Goal: Find specific fact

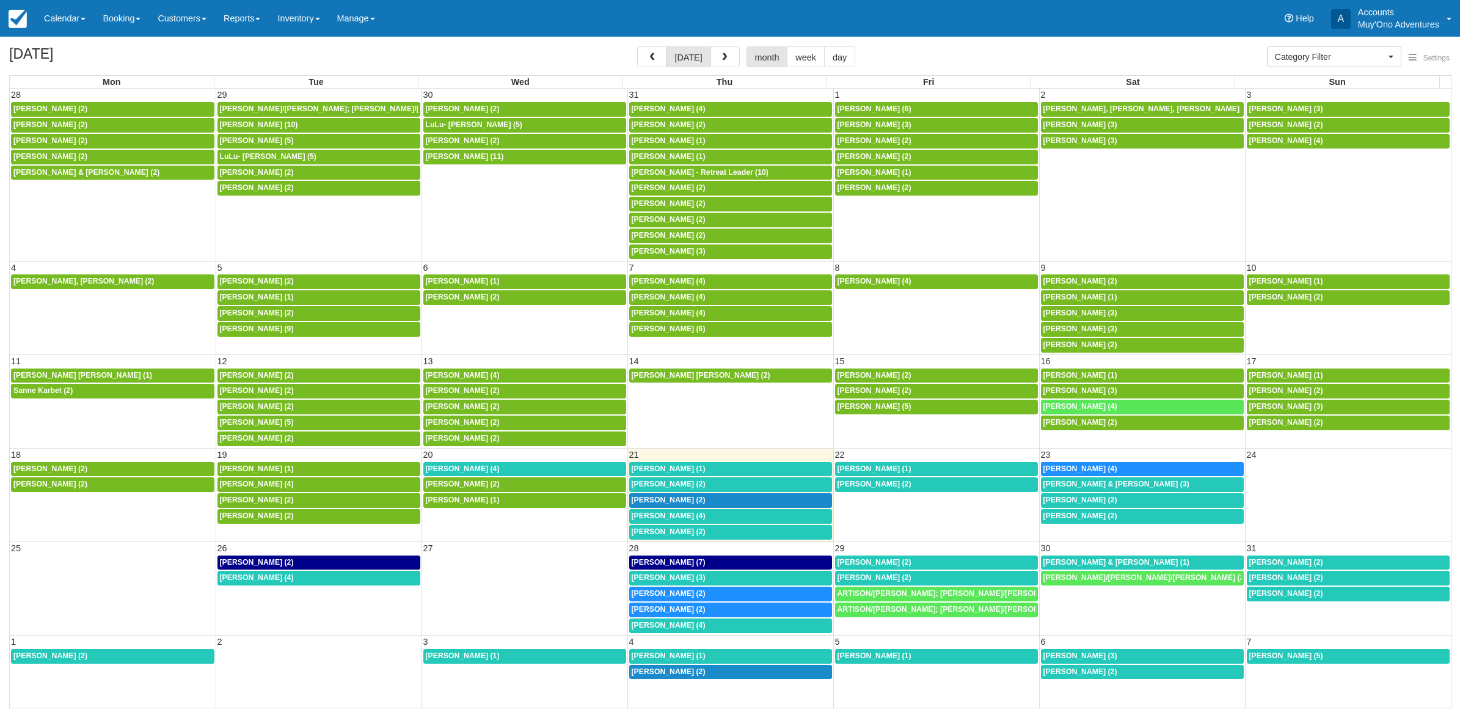
select select
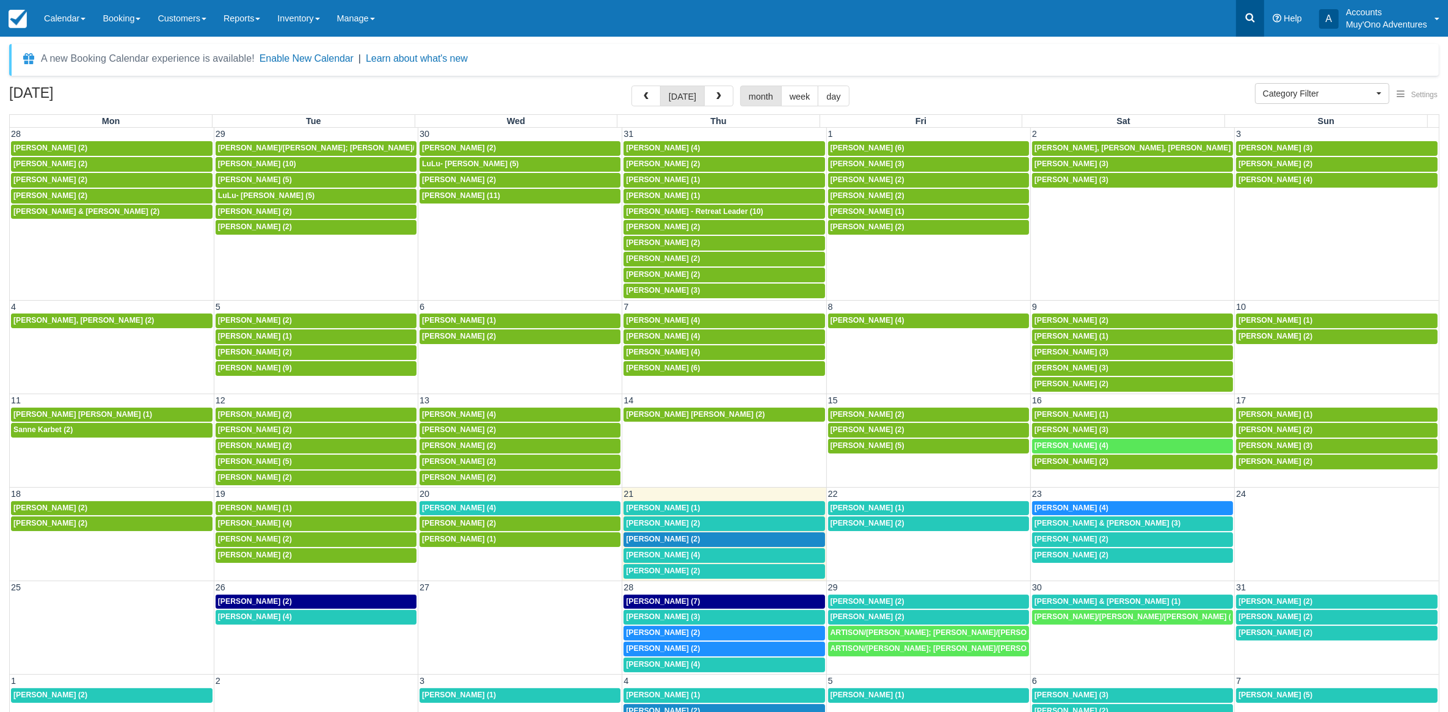
click at [1247, 15] on icon at bounding box center [1250, 17] width 9 height 9
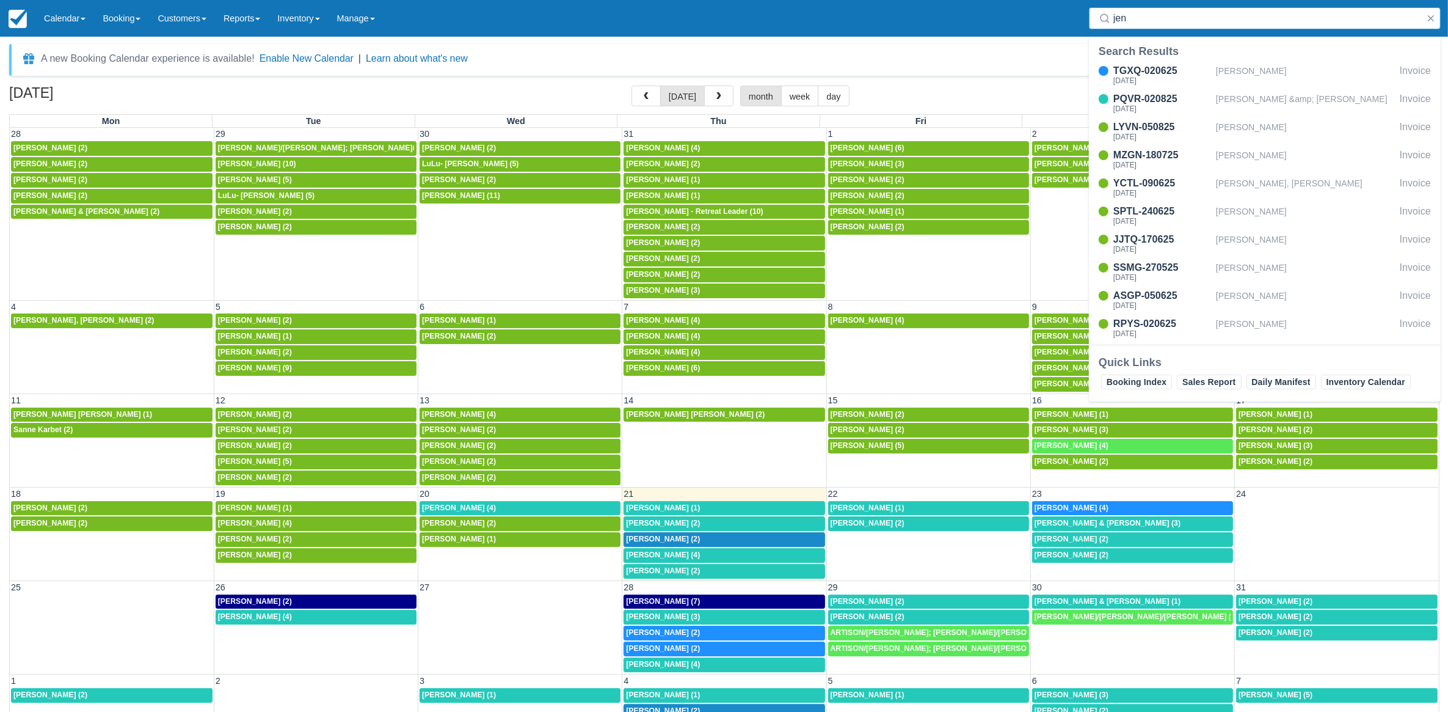
type input "jen"
click at [681, 356] on span "Jennifer Long (4)" at bounding box center [663, 352] width 74 height 9
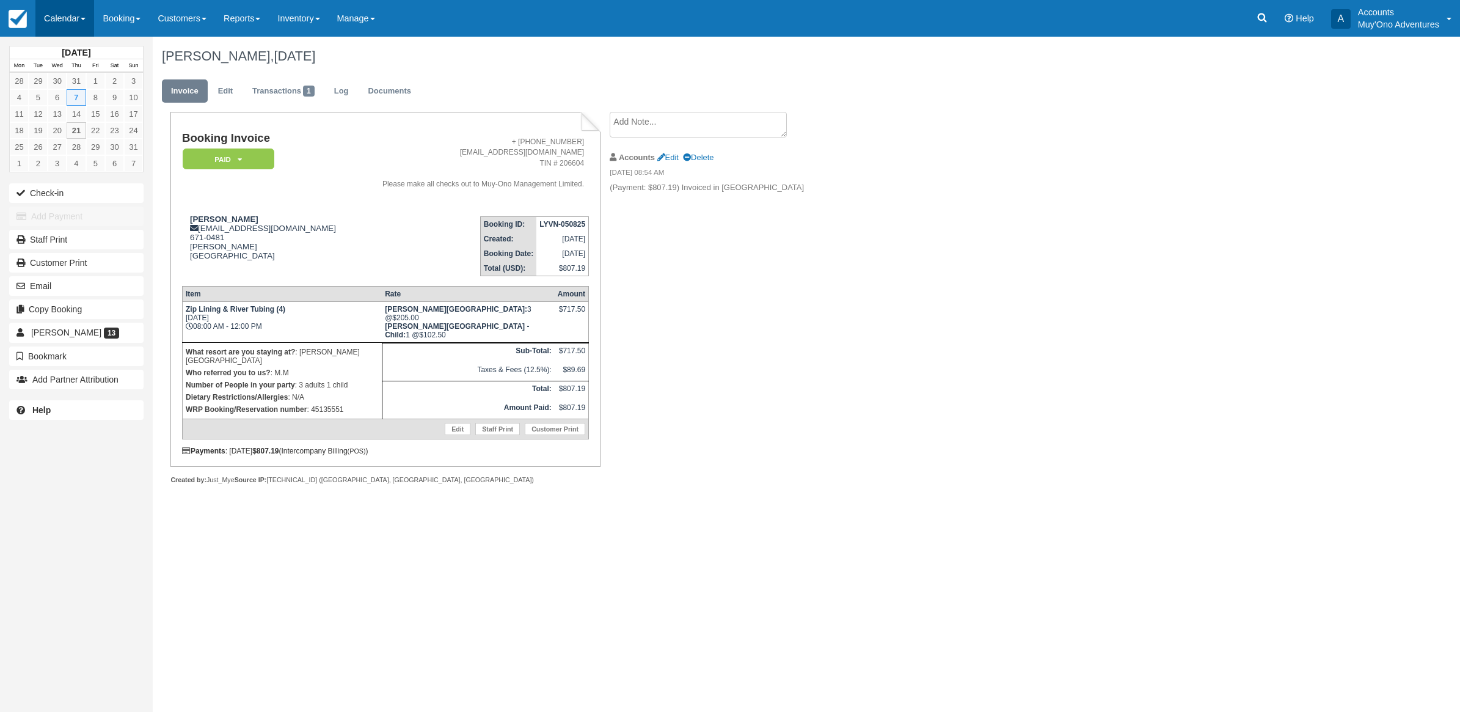
click at [54, 24] on link "Calendar" at bounding box center [64, 18] width 59 height 37
click at [90, 114] on link "Month" at bounding box center [84, 116] width 97 height 26
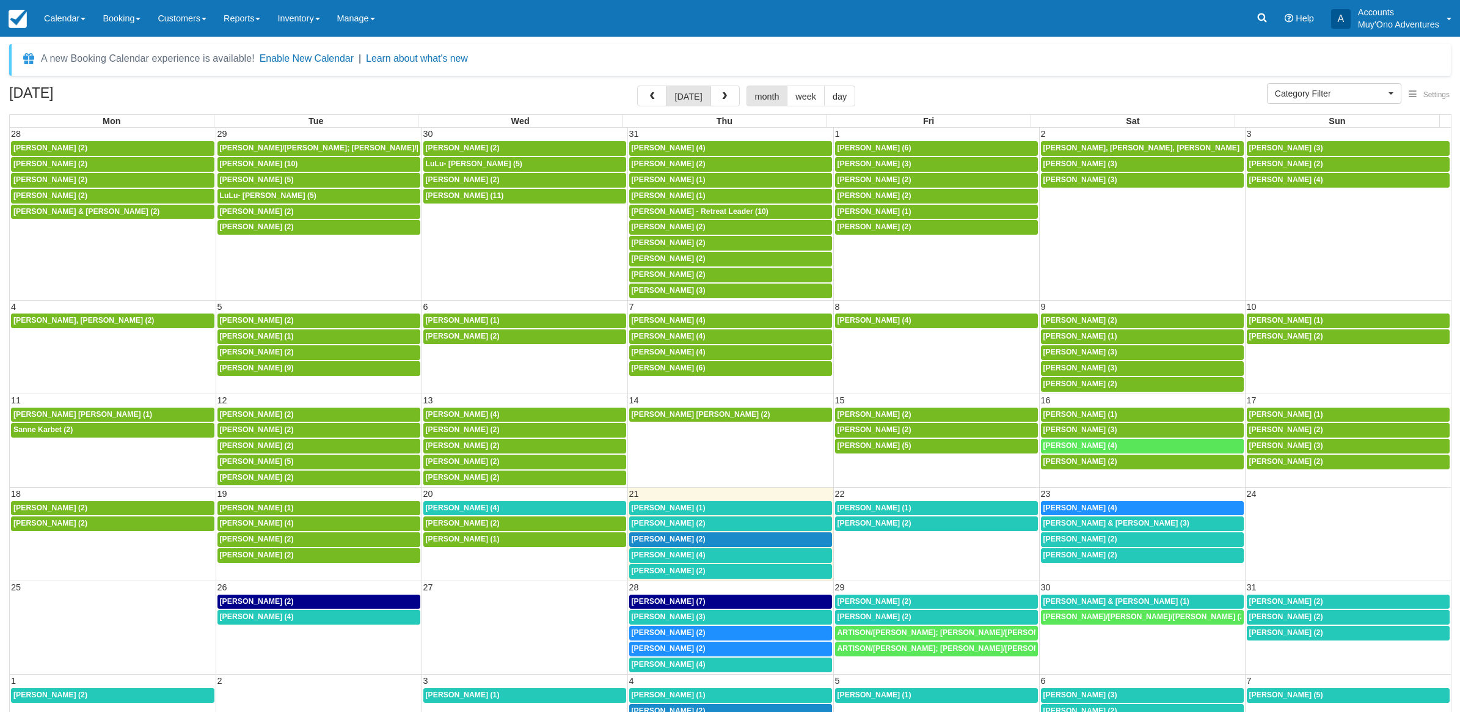
select select
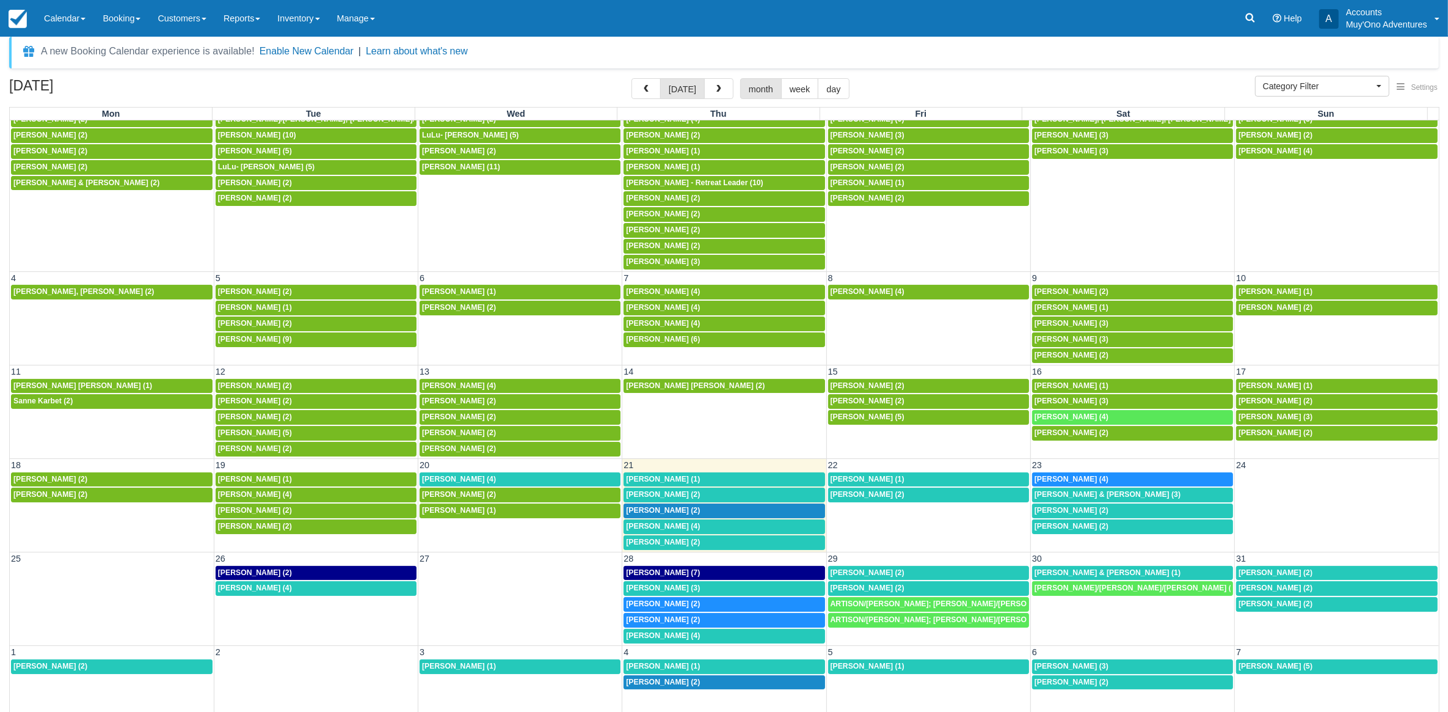
scroll to position [32, 0]
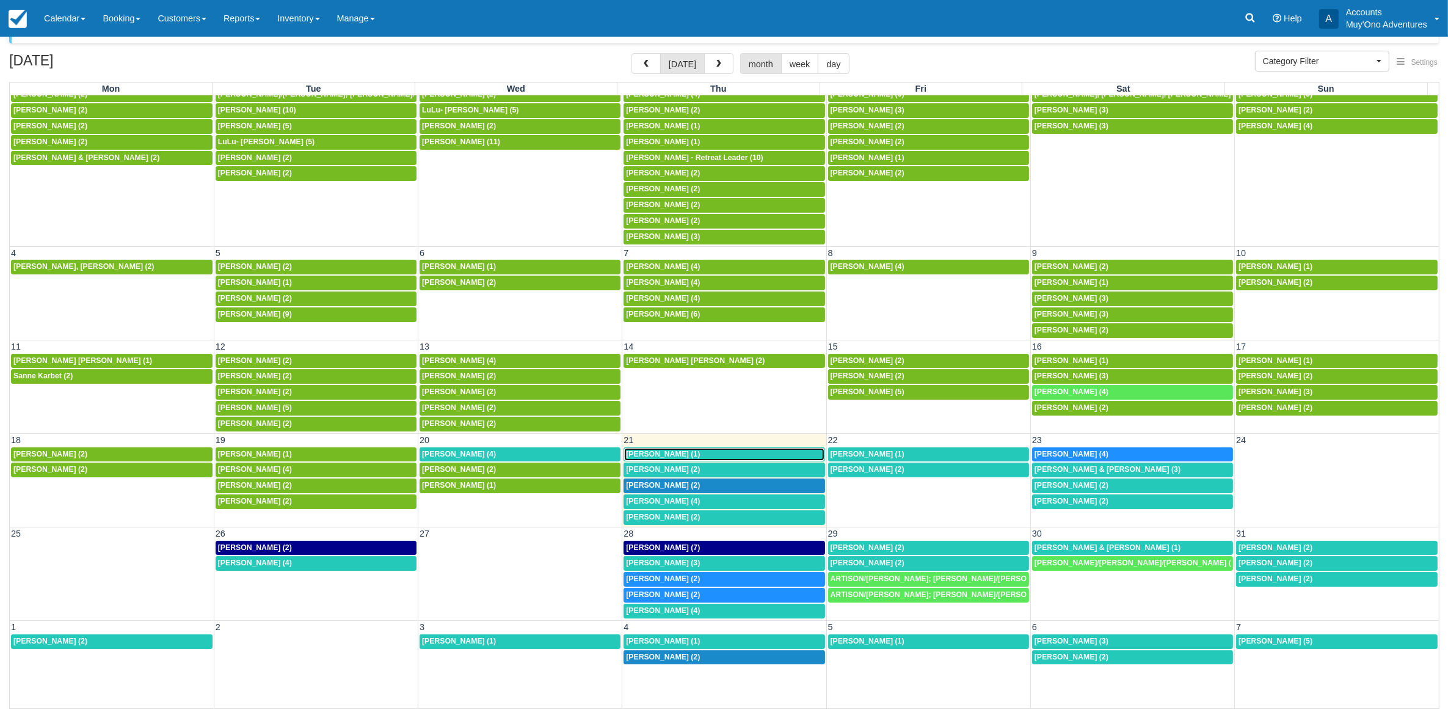
drag, startPoint x: 682, startPoint y: 447, endPoint x: 756, endPoint y: 420, distance: 78.6
click at [682, 450] on span "Joshua Thayer (1)" at bounding box center [663, 454] width 74 height 9
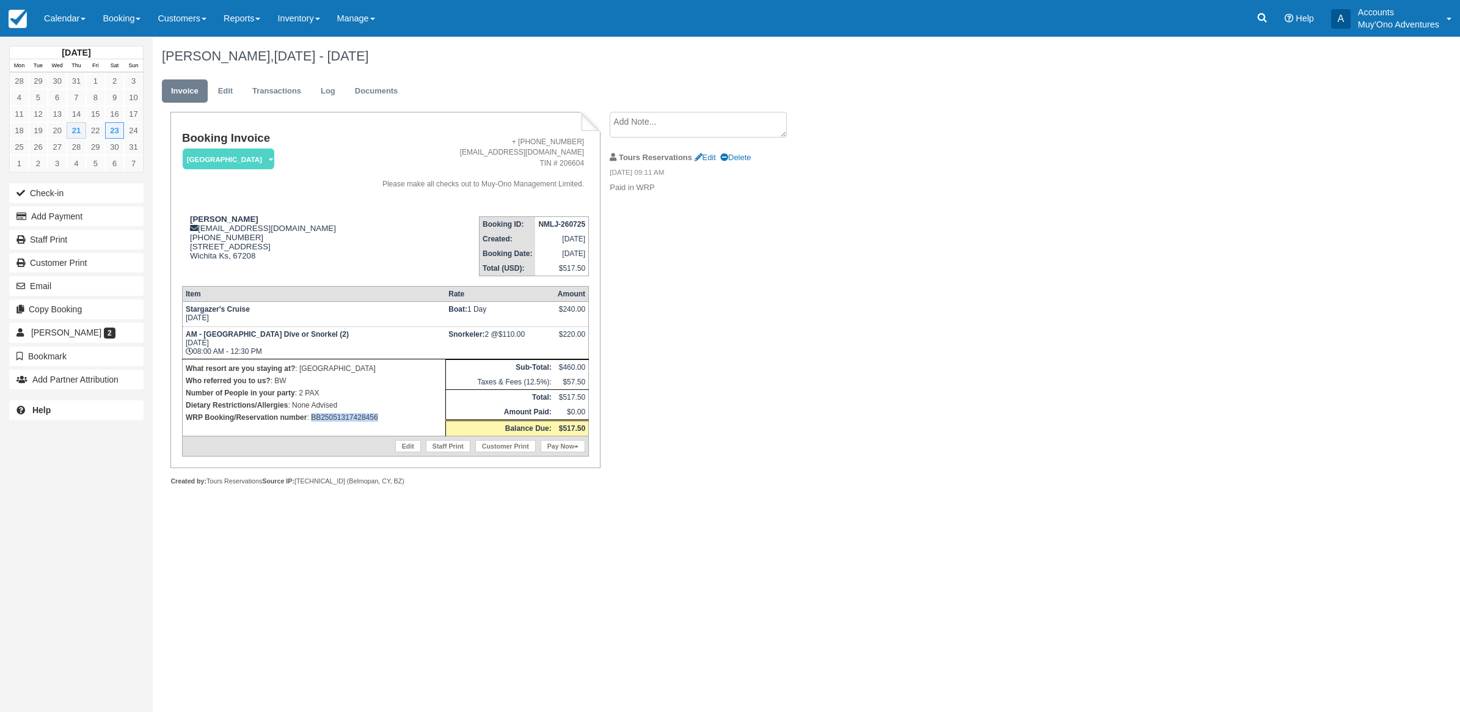
drag, startPoint x: 384, startPoint y: 417, endPoint x: 313, endPoint y: 428, distance: 71.7
click at [313, 428] on td "What resort are you staying at? : Thatch Caye Resort Who referred you to us? : …" at bounding box center [313, 397] width 263 height 77
copy p "BB25051317428456"
drag, startPoint x: 392, startPoint y: 417, endPoint x: 390, endPoint y: 407, distance: 9.9
click at [392, 416] on p "WRP Booking/Reservation number : BB25051317428456" at bounding box center [314, 417] width 257 height 12
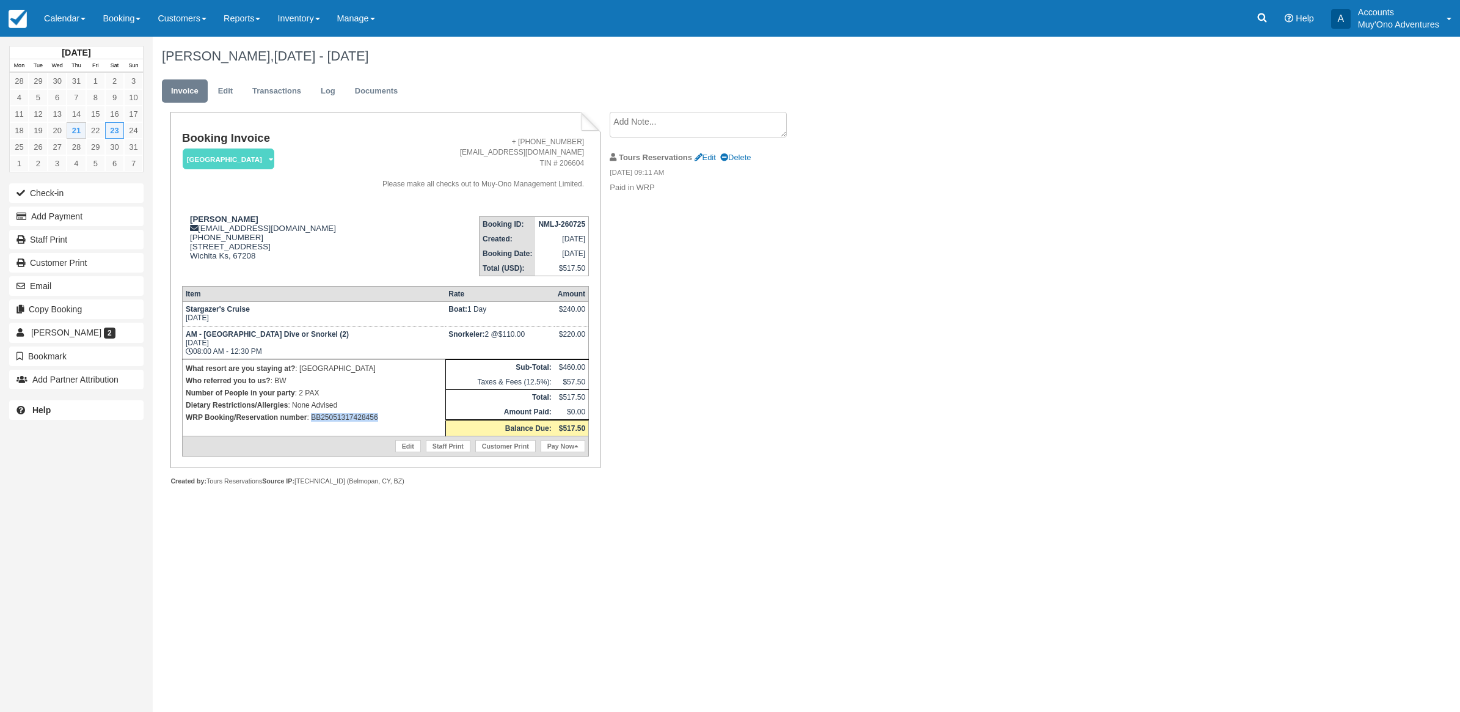
copy p "BB25051317428456"
click at [1255, 174] on div "[DATE] Mon Tue Wed Thu Fri Sat Sun 28 29 30 31 1 2 3 4 5 6 7 8 9 10 11 12 13 14…" at bounding box center [730, 374] width 1460 height 675
